Goal: Go to known website: Access a specific website the user already knows

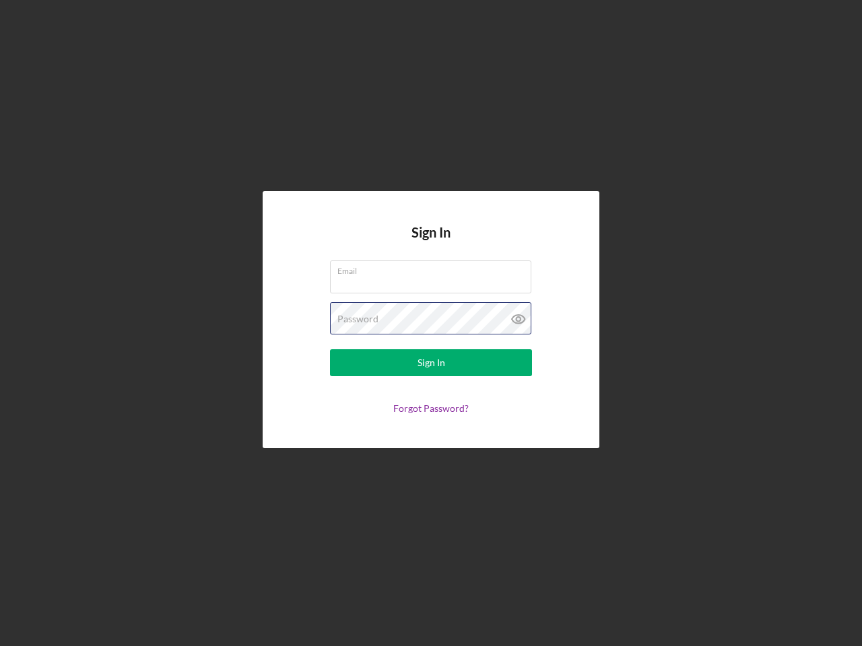
click at [431, 323] on div "Password" at bounding box center [431, 319] width 202 height 34
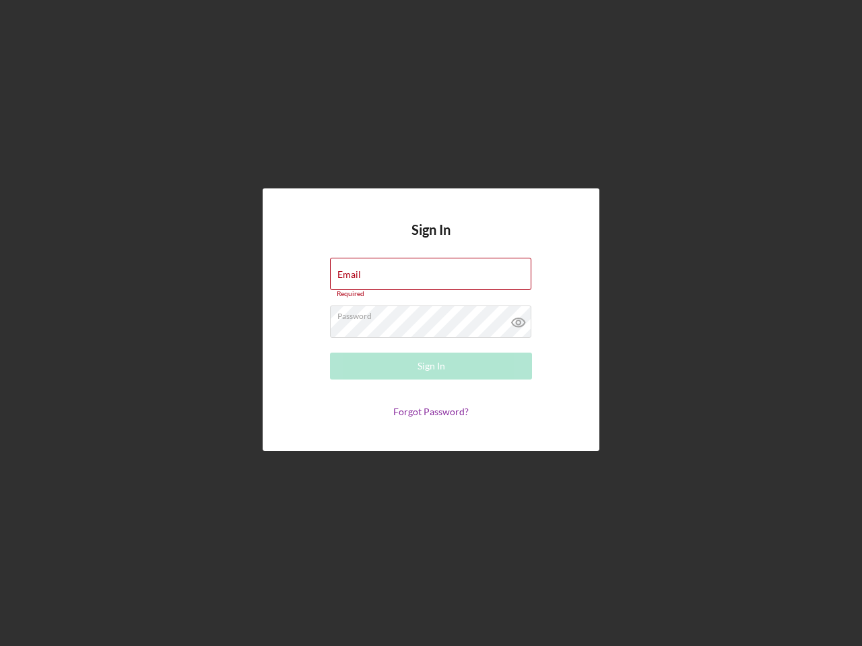
click at [518, 319] on icon at bounding box center [519, 323] width 34 height 34
